Goal: Information Seeking & Learning: Learn about a topic

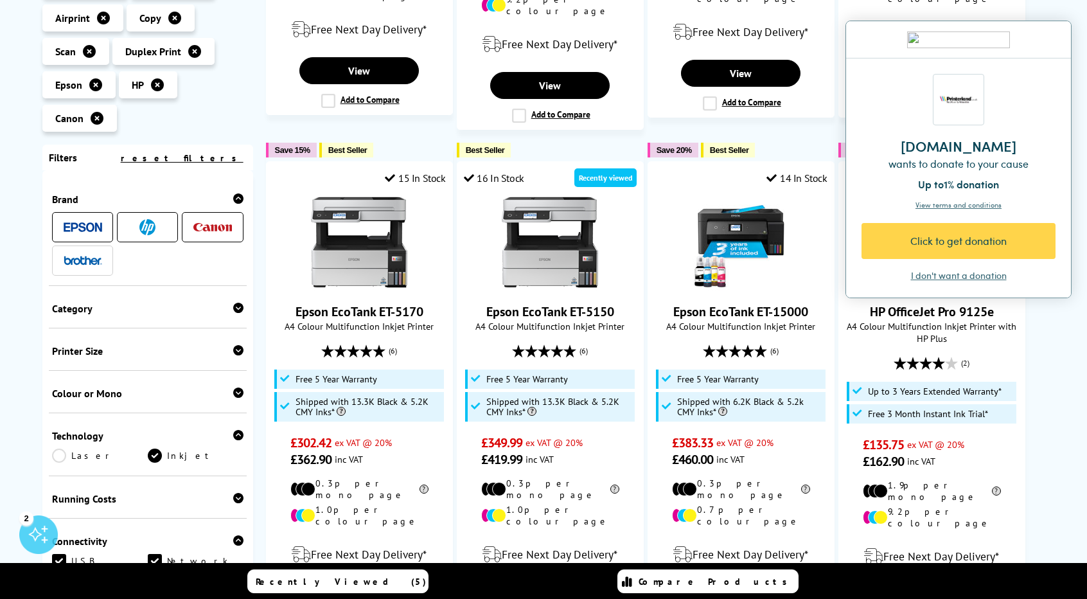
scroll to position [1249, 0]
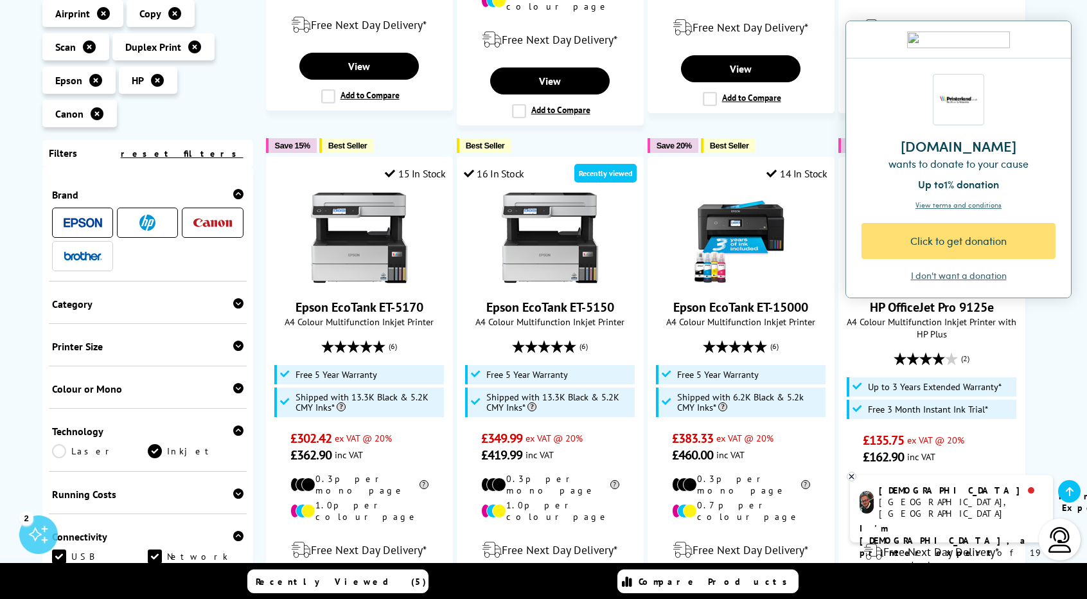
click at [983, 231] on div "Click to get donation" at bounding box center [958, 241] width 194 height 36
